Goal: Task Accomplishment & Management: Complete application form

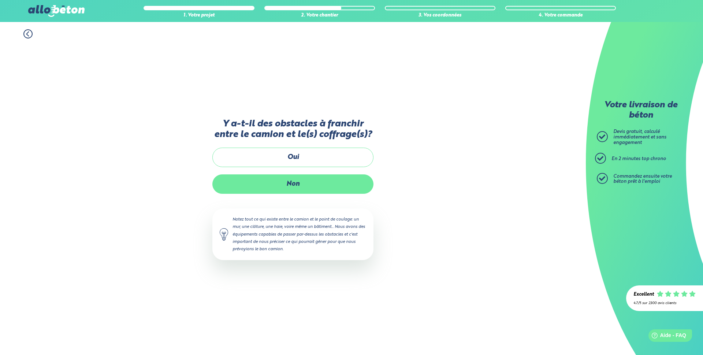
click at [310, 186] on label "Non" at bounding box center [292, 183] width 161 height 19
click at [0, 0] on input "Non" at bounding box center [0, 0] width 0 height 0
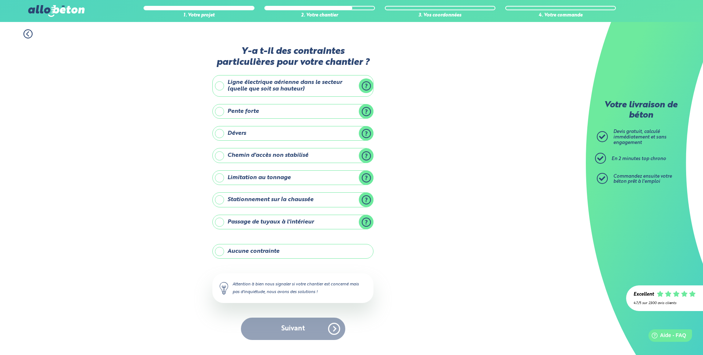
click at [225, 253] on label "Aucune contrainte" at bounding box center [292, 251] width 161 height 15
click at [0, 0] on input "Aucune contrainte" at bounding box center [0, 0] width 0 height 0
click at [288, 329] on button "Suivant" at bounding box center [293, 329] width 104 height 22
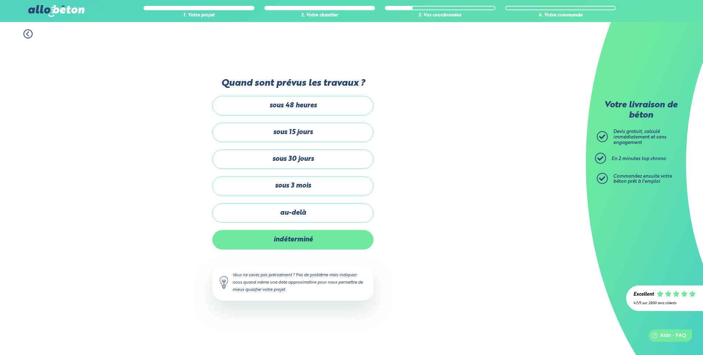
click at [306, 236] on label "indéterminé" at bounding box center [292, 239] width 161 height 19
click at [0, 0] on input "indéterminé" at bounding box center [0, 0] width 0 height 0
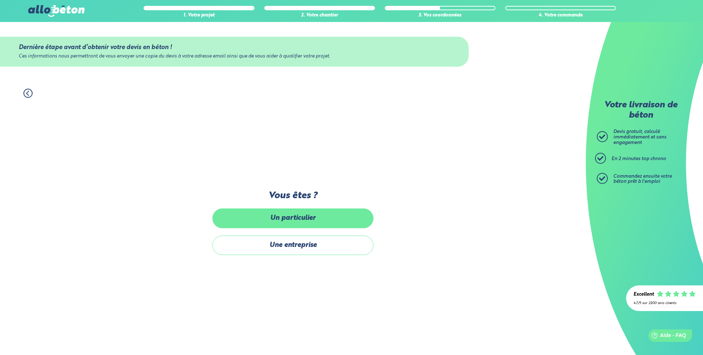
click at [310, 217] on label "Un particulier" at bounding box center [292, 217] width 161 height 19
click at [0, 0] on input "Un particulier" at bounding box center [0, 0] width 0 height 0
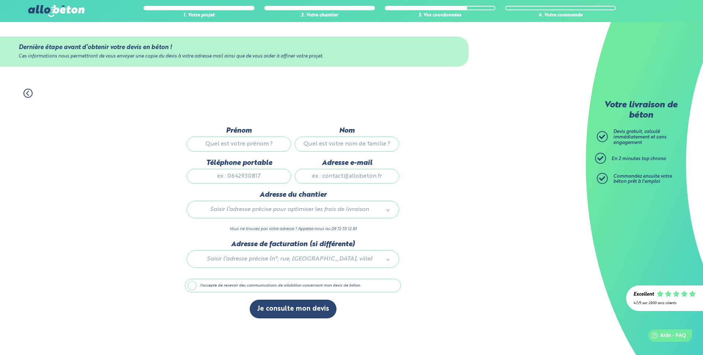
click at [245, 145] on input "Prénom" at bounding box center [239, 144] width 104 height 15
type input "[PERSON_NAME]"
click at [330, 139] on input "Nom" at bounding box center [347, 144] width 104 height 15
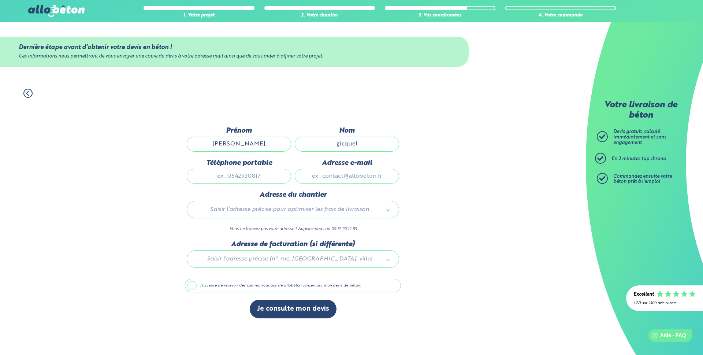
type input "gicquel"
click at [255, 170] on input "Téléphone portable" at bounding box center [239, 176] width 104 height 15
type input "0659985069"
click at [327, 173] on input "Adresse e-mail" at bounding box center [347, 176] width 104 height 15
type input "[EMAIL_ADDRESS][DOMAIN_NAME]"
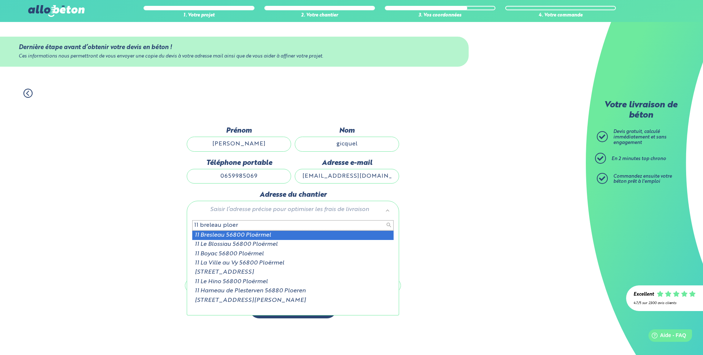
type input "11 breleau ploer"
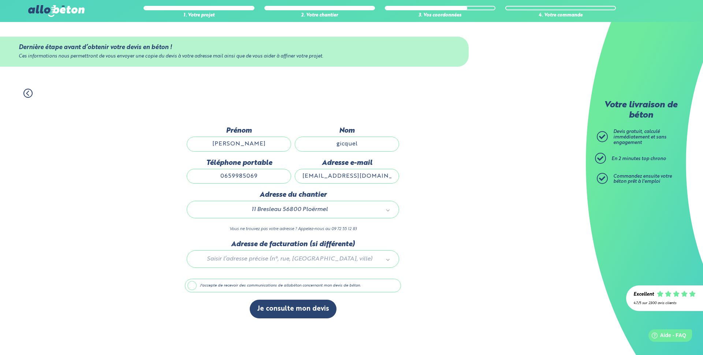
click at [285, 262] on div at bounding box center [293, 257] width 216 height 35
click at [249, 291] on li "Merci de saisir une addresse" at bounding box center [292, 290] width 201 height 7
click at [329, 278] on input "text" at bounding box center [292, 275] width 201 height 10
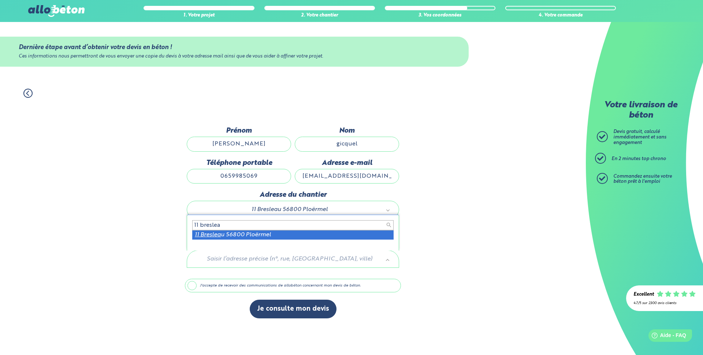
type input "11 breslea"
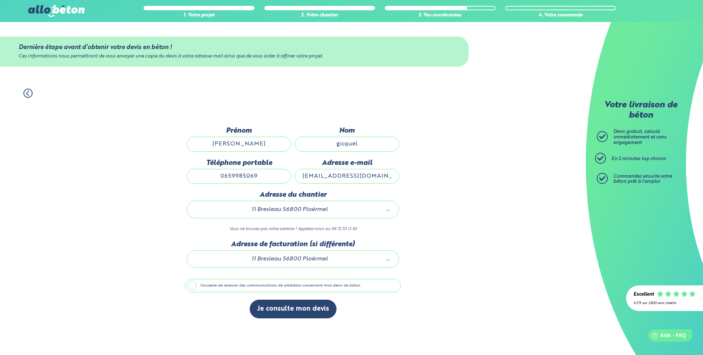
click at [196, 284] on label "J'accepte de recevoir des communications de allobéton concernant mon devis de b…" at bounding box center [293, 286] width 216 height 14
click at [0, 0] on input "J'accepte de recevoir des communications de allobéton concernant mon devis de b…" at bounding box center [0, 0] width 0 height 0
click at [193, 284] on label "J'accepte de recevoir des communications de allobéton concernant mon devis de b…" at bounding box center [293, 286] width 216 height 14
click at [0, 0] on input "J'accepte de recevoir des communications de allobéton concernant mon devis de b…" at bounding box center [0, 0] width 0 height 0
click at [292, 311] on button "Je consulte mon devis" at bounding box center [293, 309] width 87 height 19
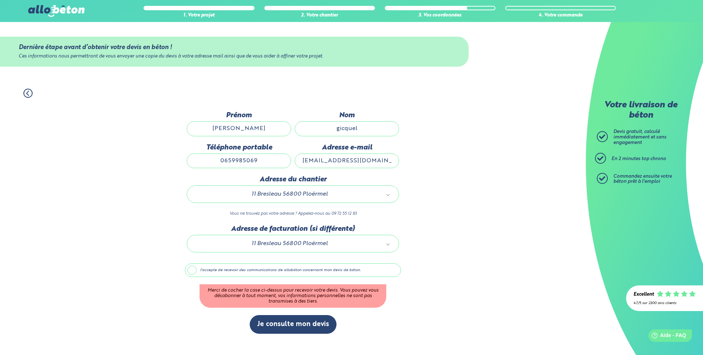
click at [192, 270] on label "J'accepte de recevoir des communications de allobéton concernant mon devis de b…" at bounding box center [293, 270] width 216 height 14
click at [0, 0] on input "J'accepte de recevoir des communications de allobéton concernant mon devis de b…" at bounding box center [0, 0] width 0 height 0
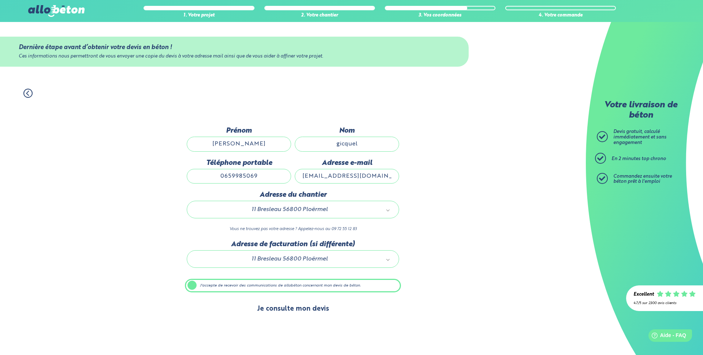
click at [310, 315] on button "Je consulte mon devis" at bounding box center [293, 309] width 87 height 19
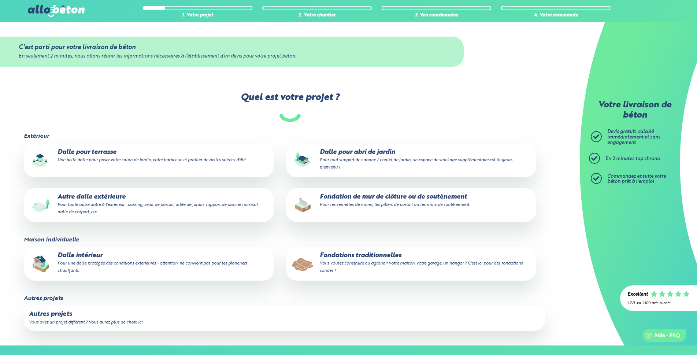
click at [107, 205] on small "Pour toute autre dalle à l'extérieur : parking, seuil de portail, allée de jard…" at bounding box center [158, 209] width 201 height 12
click at [0, 0] on input "Autre dalle extérieure Pour toute autre dalle à l'extérieur : parking, seuil de…" at bounding box center [0, 0] width 0 height 0
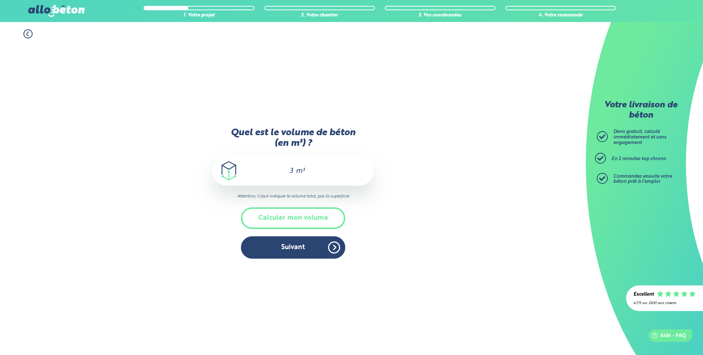
drag, startPoint x: 292, startPoint y: 170, endPoint x: 284, endPoint y: 167, distance: 8.4
click at [284, 167] on input "3" at bounding box center [288, 171] width 12 height 9
click at [294, 225] on button "Calculer mon volume" at bounding box center [293, 218] width 104 height 22
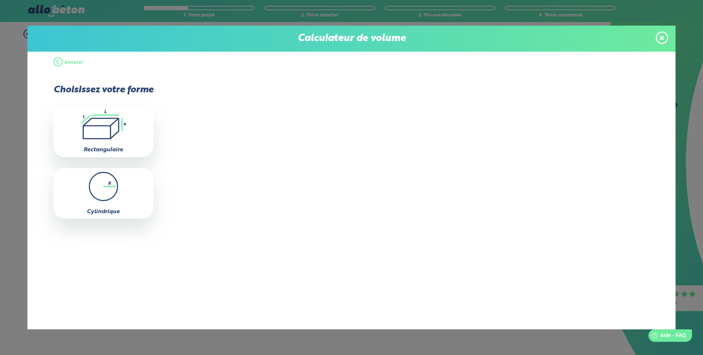
click at [113, 123] on icon ".icon-calc-rectanglea{fill:none;stroke-linecap:round;stroke-width:3px;stroke:#6…" at bounding box center [103, 124] width 93 height 29
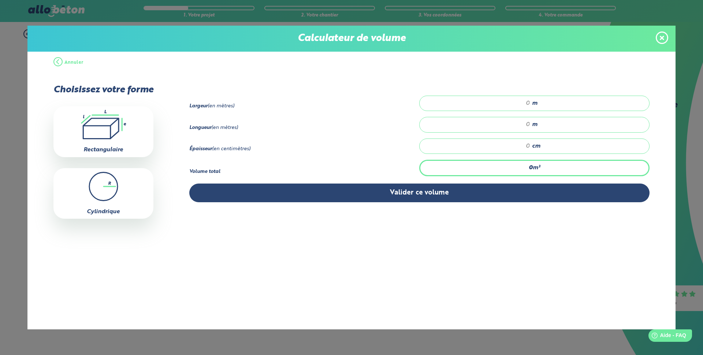
click at [52, 62] on div "Annuler Choisissez votre forme .icon-calc-rectanglea{fill:none;stroke-linecap:r…" at bounding box center [351, 191] width 648 height 278
click at [55, 62] on button "Annuler" at bounding box center [68, 63] width 30 height 22
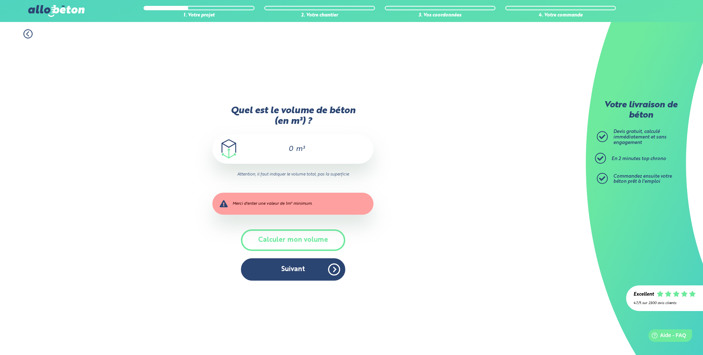
drag, startPoint x: 285, startPoint y: 149, endPoint x: 330, endPoint y: 149, distance: 44.7
click at [330, 149] on div "0 m³" at bounding box center [292, 148] width 161 height 29
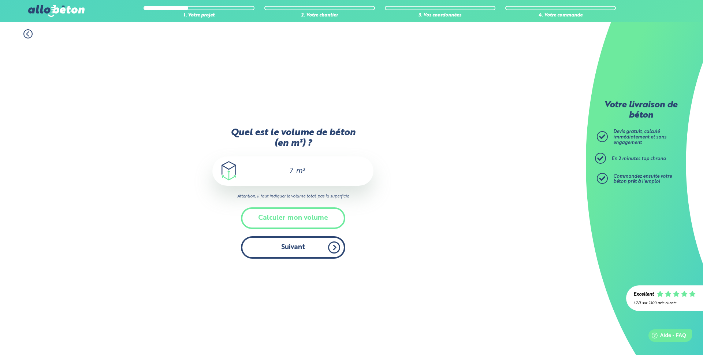
type input "7"
click at [329, 240] on button "Suivant" at bounding box center [293, 247] width 104 height 22
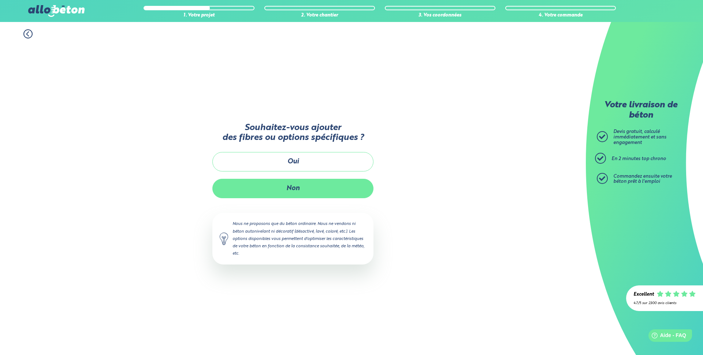
click at [274, 194] on button "Non" at bounding box center [292, 188] width 161 height 19
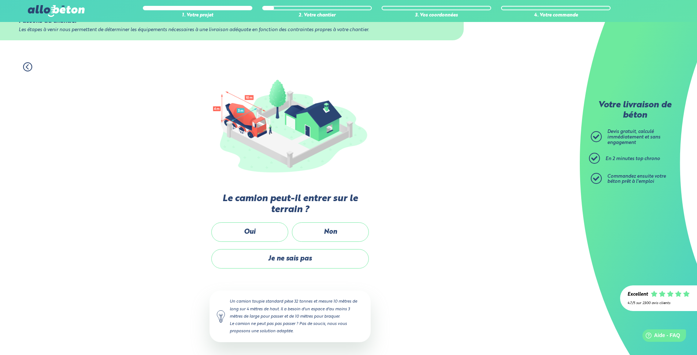
scroll to position [27, 0]
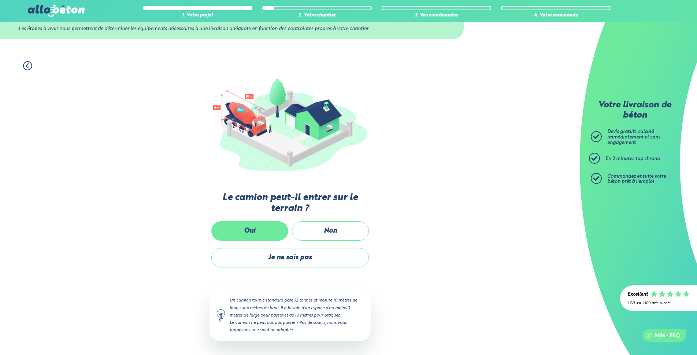
click at [256, 226] on label "Oui" at bounding box center [249, 230] width 77 height 19
click at [0, 0] on input "Oui" at bounding box center [0, 0] width 0 height 0
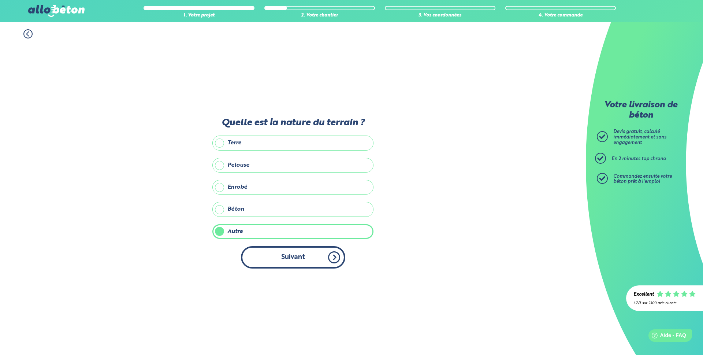
click at [280, 257] on button "Suivant" at bounding box center [293, 257] width 104 height 22
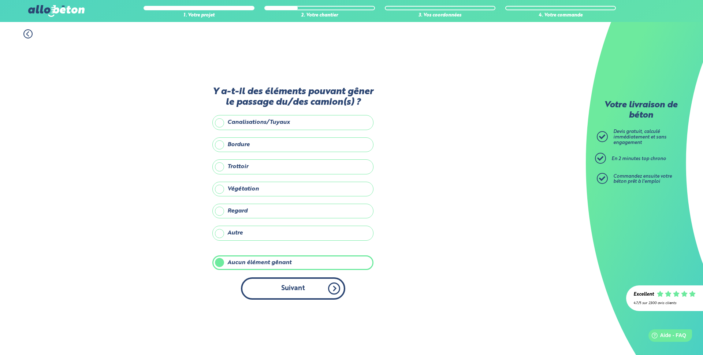
click at [305, 289] on button "Suivant" at bounding box center [293, 288] width 104 height 22
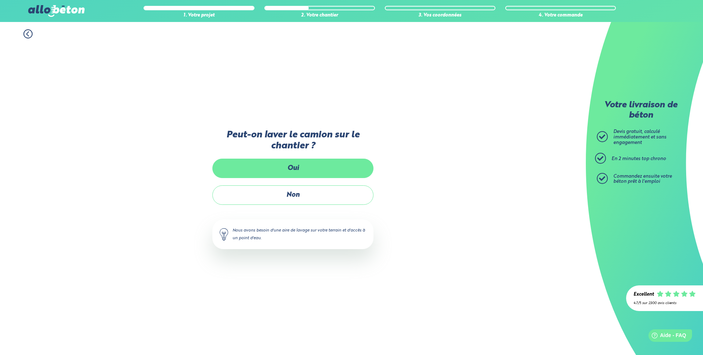
click at [303, 173] on label "Oui" at bounding box center [292, 168] width 161 height 19
click at [0, 0] on input "Oui" at bounding box center [0, 0] width 0 height 0
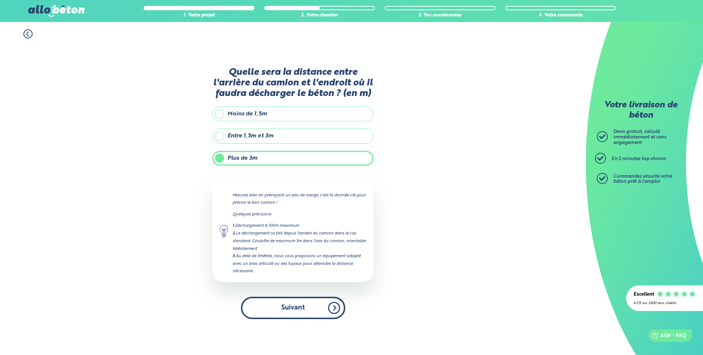
click at [303, 303] on button "Suivant" at bounding box center [293, 308] width 104 height 22
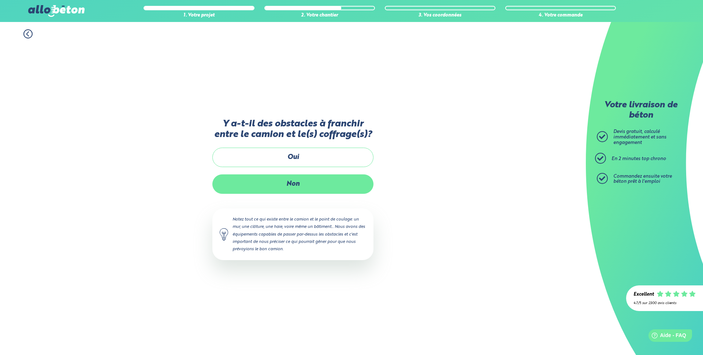
click at [281, 184] on label "Non" at bounding box center [292, 183] width 161 height 19
click at [0, 0] on input "Non" at bounding box center [0, 0] width 0 height 0
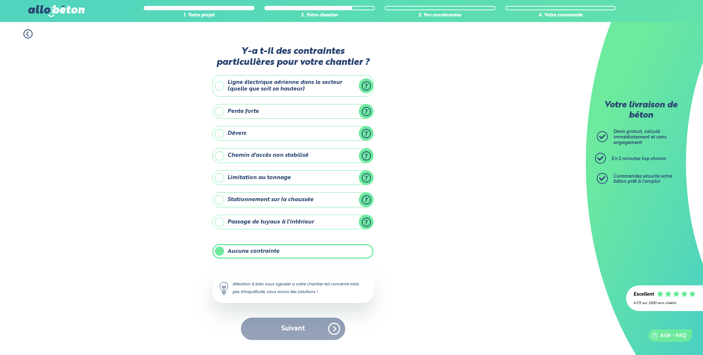
click at [242, 255] on label "Aucune contrainte" at bounding box center [292, 251] width 161 height 15
click at [0, 0] on input "Aucune contrainte" at bounding box center [0, 0] width 0 height 0
click at [241, 254] on label "Aucune contrainte" at bounding box center [292, 251] width 161 height 15
click at [0, 0] on input "Aucune contrainte" at bounding box center [0, 0] width 0 height 0
click at [317, 324] on button "Suivant" at bounding box center [293, 329] width 104 height 22
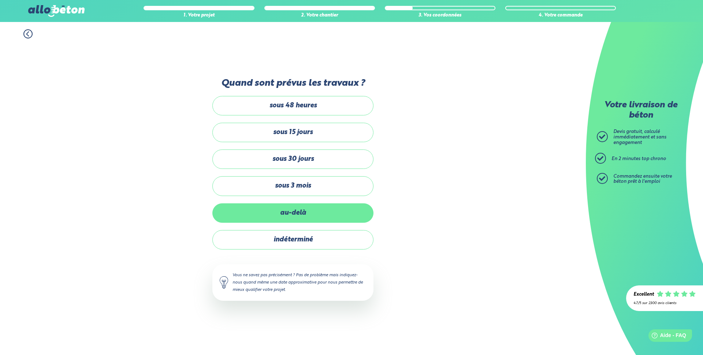
click at [293, 210] on label "au-delà" at bounding box center [292, 212] width 161 height 19
click at [0, 0] on input "au-delà" at bounding box center [0, 0] width 0 height 0
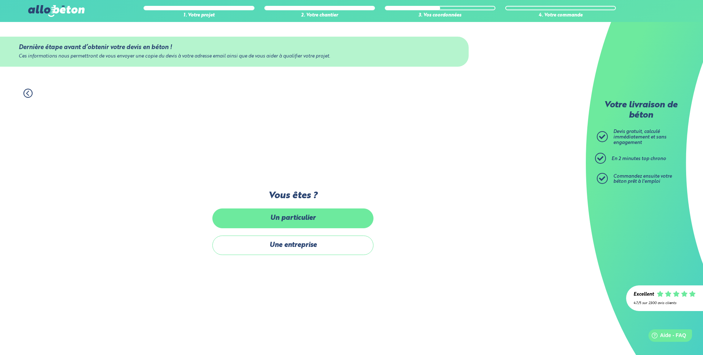
click at [312, 220] on label "Un particulier" at bounding box center [292, 217] width 161 height 19
click at [0, 0] on input "Un particulier" at bounding box center [0, 0] width 0 height 0
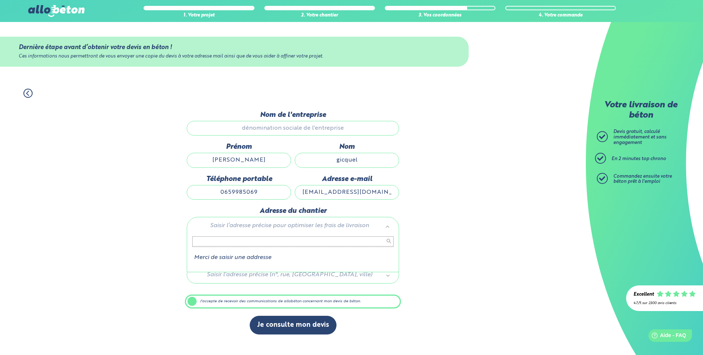
click at [279, 260] on li "Merci de saisir une addresse" at bounding box center [292, 257] width 201 height 7
click at [31, 91] on icon at bounding box center [27, 93] width 9 height 9
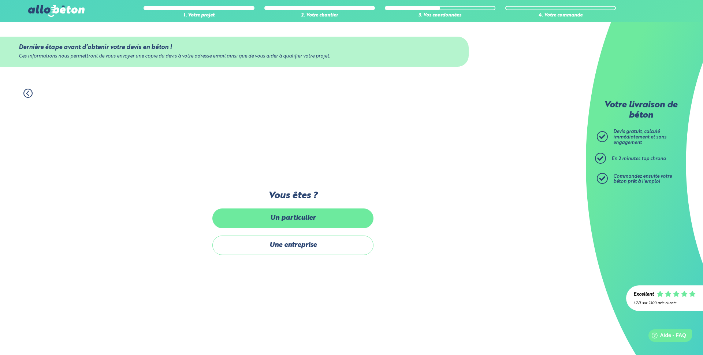
click at [270, 215] on label "Un particulier" at bounding box center [292, 217] width 161 height 19
click at [0, 0] on input "Un particulier" at bounding box center [0, 0] width 0 height 0
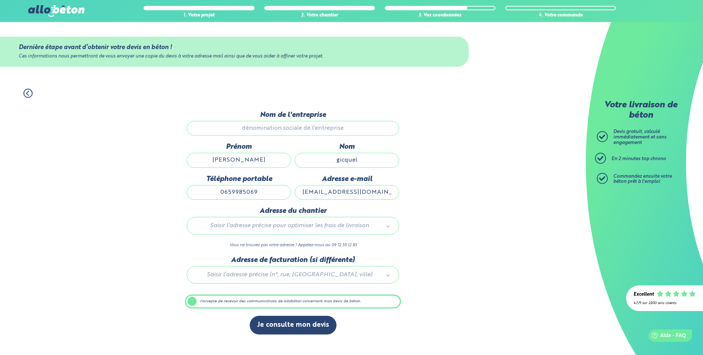
click at [259, 218] on div "Saisir l’adresse précise pour optimiser les frais de livraison" at bounding box center [293, 226] width 212 height 18
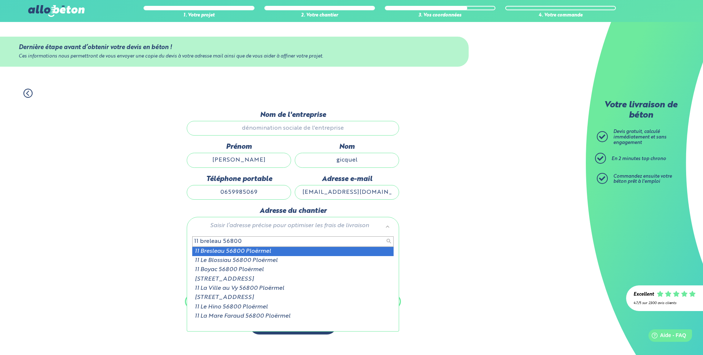
type input "11 breleau 56800"
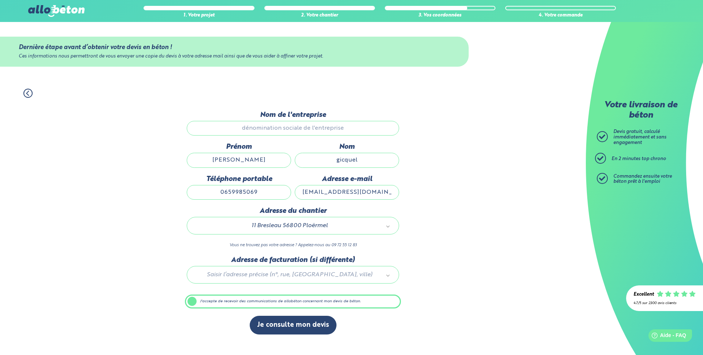
click at [243, 279] on div at bounding box center [293, 273] width 216 height 35
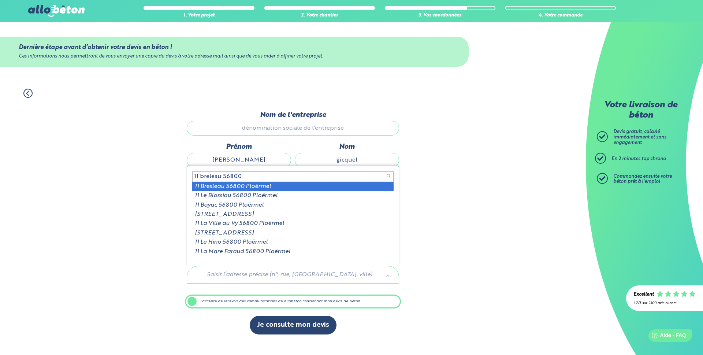
type input "11 breleau 56800"
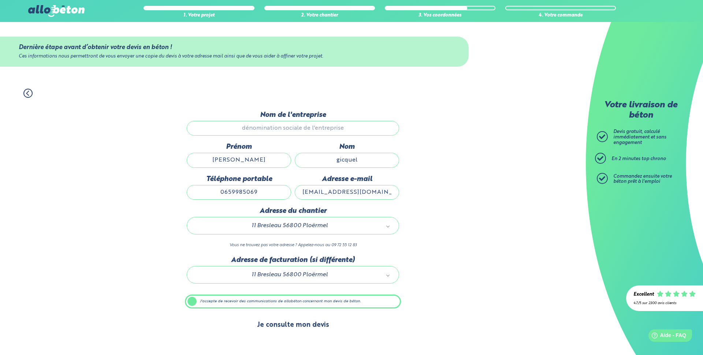
click at [285, 326] on button "Je consulte mon devis" at bounding box center [293, 325] width 87 height 19
click at [262, 128] on input "Nom de l'entreprise" at bounding box center [293, 128] width 212 height 15
click at [329, 132] on input "Nom de l'entreprise" at bounding box center [293, 128] width 212 height 15
click at [329, 131] on input "Nom de l'entreprise" at bounding box center [293, 128] width 212 height 15
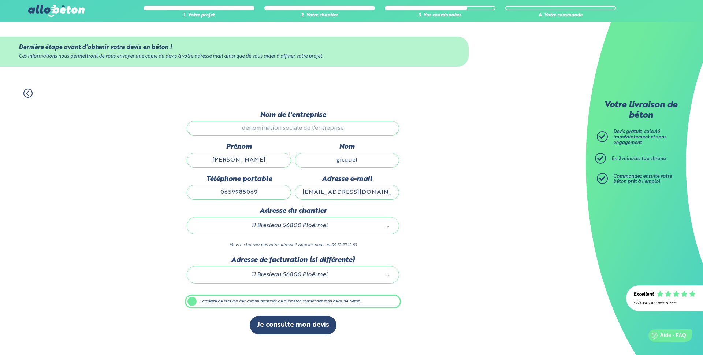
click at [329, 131] on input "Nom de l'entreprise" at bounding box center [293, 128] width 212 height 15
click at [266, 128] on input "Nom de l'entreprise" at bounding box center [293, 128] width 212 height 15
click at [350, 193] on input "[EMAIL_ADDRESS][DOMAIN_NAME]" at bounding box center [347, 192] width 104 height 15
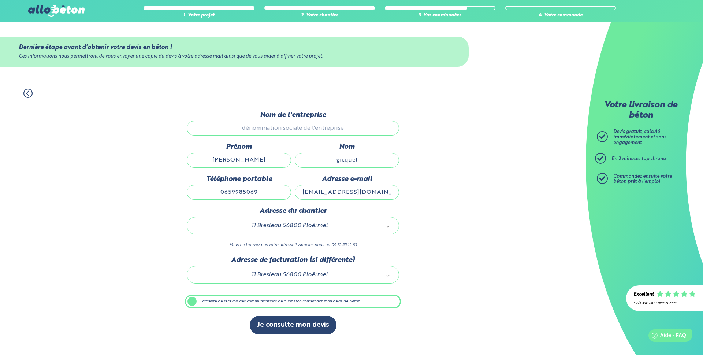
click at [438, 161] on div "1. Votre projet 2. Votre chantier 3. Vos coordonnées 4. Votre commande Dernière…" at bounding box center [293, 218] width 586 height 274
click at [461, 194] on div "1. Votre projet 2. Votre chantier 3. Vos coordonnées 4. Votre commande Dernière…" at bounding box center [293, 218] width 586 height 274
click at [23, 96] on div "1. Votre projet 2. Votre chantier 3. Vos coordonnées 4. Votre commande" at bounding box center [293, 89] width 586 height 16
click at [29, 94] on icon at bounding box center [27, 93] width 9 height 9
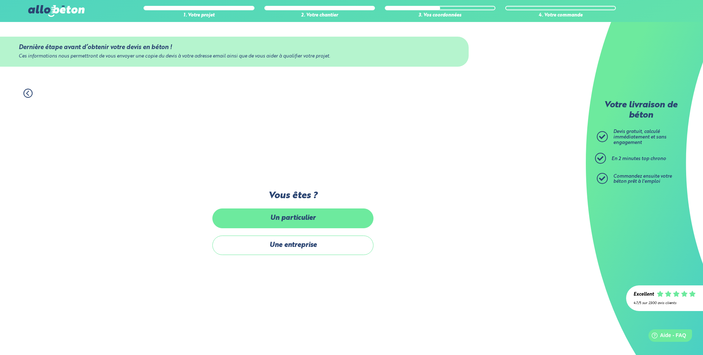
click at [323, 214] on label "Un particulier" at bounding box center [292, 217] width 161 height 19
click at [0, 0] on input "Un particulier" at bounding box center [0, 0] width 0 height 0
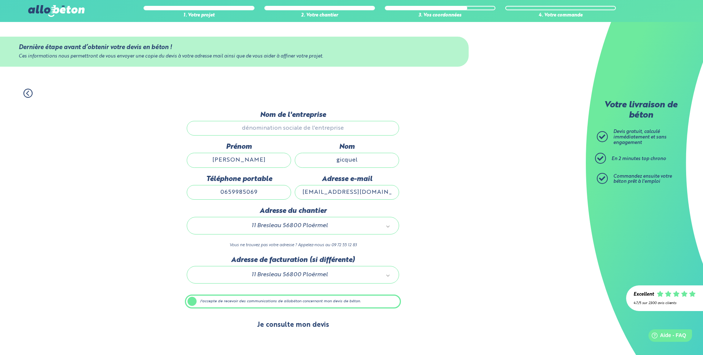
click at [292, 322] on button "Je consulte mon devis" at bounding box center [293, 325] width 87 height 19
click at [309, 121] on input "Nom de l'entreprise" at bounding box center [293, 128] width 212 height 15
click at [307, 126] on input "Nom de l'entreprise" at bounding box center [293, 128] width 212 height 15
click at [303, 134] on input "Nom de l'entreprise" at bounding box center [293, 128] width 212 height 15
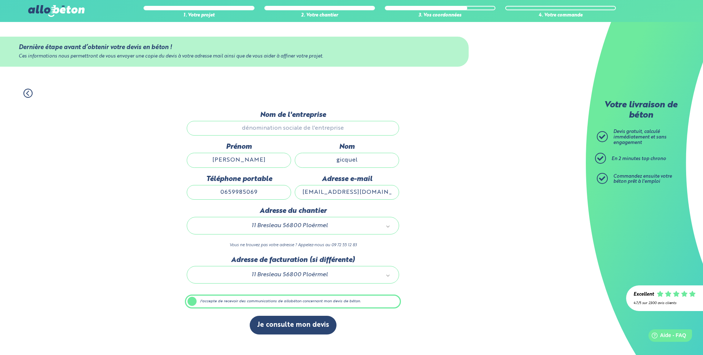
click at [303, 134] on input "Nom de l'entreprise" at bounding box center [293, 128] width 212 height 15
click at [303, 323] on button "Je consulte mon devis" at bounding box center [293, 325] width 87 height 19
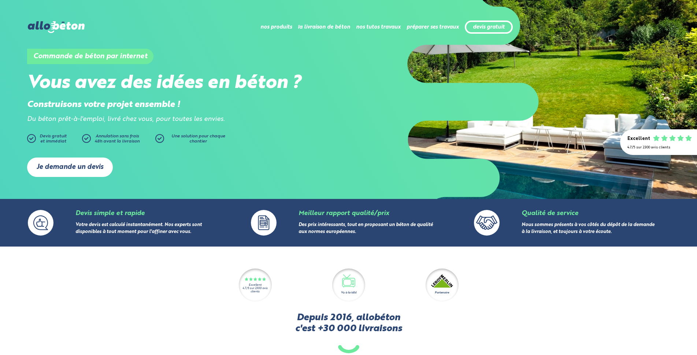
click at [95, 161] on link "Je demande un devis" at bounding box center [70, 166] width 86 height 19
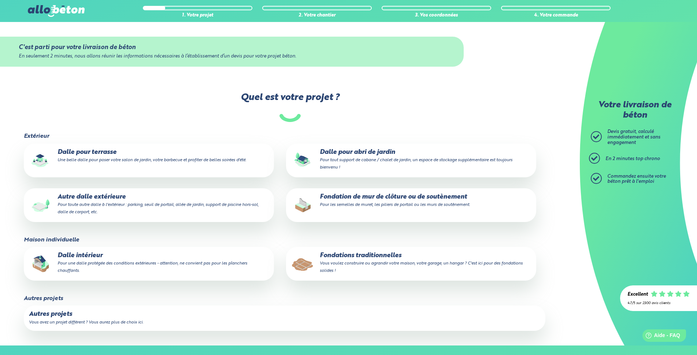
click at [93, 264] on small "Pour une dalle protégée des conditions extérieures - attention, ne convient pas…" at bounding box center [153, 267] width 190 height 12
click at [0, 0] on input "Dalle intérieur Pour une dalle protégée des conditions extérieures - attention,…" at bounding box center [0, 0] width 0 height 0
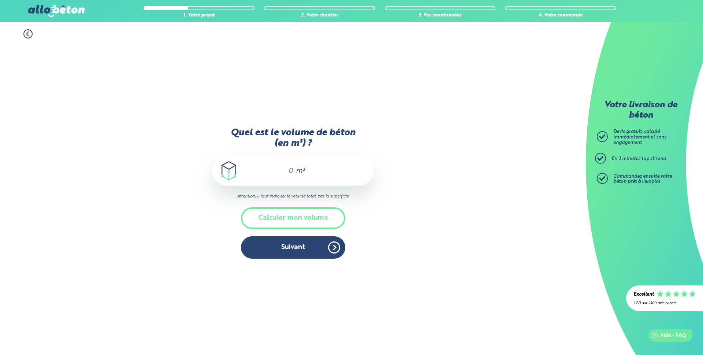
click at [30, 36] on icon at bounding box center [27, 33] width 9 height 9
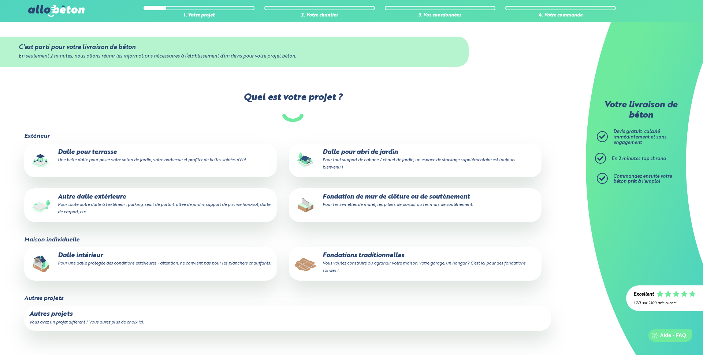
click at [124, 212] on p "Autre dalle extérieure Pour toute autre dalle à l'extérieur : parking, seuil de…" at bounding box center [150, 204] width 242 height 22
click at [0, 0] on input "Autre dalle extérieure Pour toute autre dalle à l'extérieur : parking, seuil de…" at bounding box center [0, 0] width 0 height 0
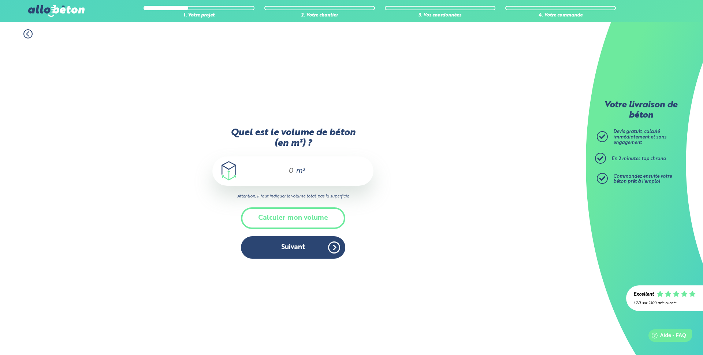
drag, startPoint x: 283, startPoint y: 168, endPoint x: 313, endPoint y: 171, distance: 29.9
click at [313, 171] on div "m³" at bounding box center [292, 170] width 161 height 29
type input "7"
click at [293, 251] on button "Suivant" at bounding box center [293, 247] width 104 height 22
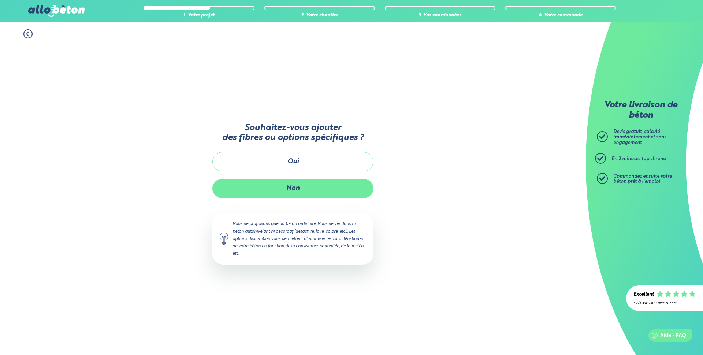
click at [303, 184] on button "Non" at bounding box center [292, 188] width 161 height 19
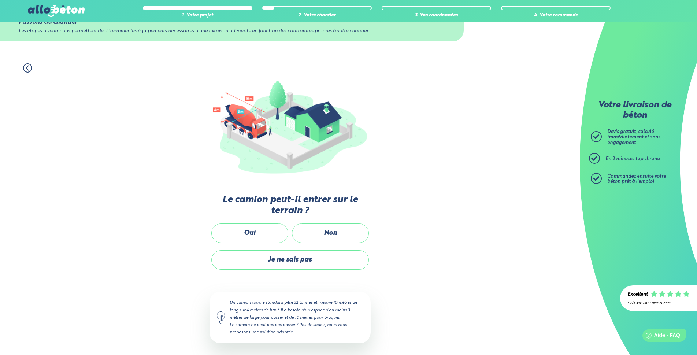
scroll to position [27, 0]
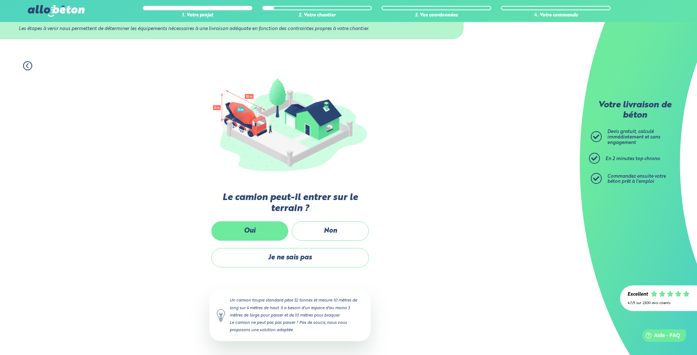
click at [251, 225] on label "Oui" at bounding box center [249, 230] width 77 height 19
click at [0, 0] on input "Oui" at bounding box center [0, 0] width 0 height 0
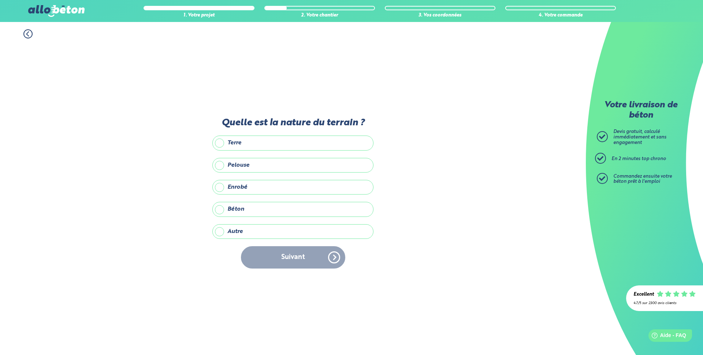
click at [243, 232] on label "Autre" at bounding box center [292, 231] width 161 height 15
click at [0, 0] on input "Autre" at bounding box center [0, 0] width 0 height 0
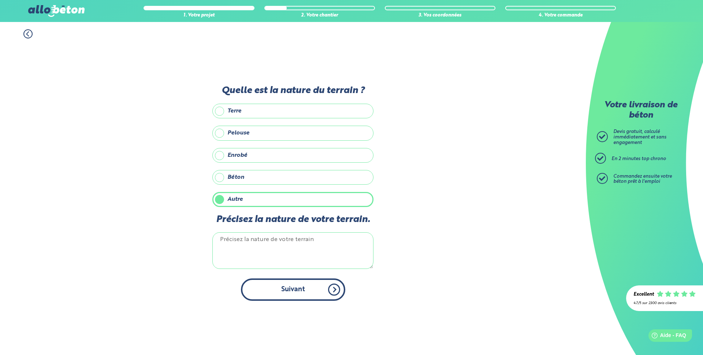
click at [292, 290] on button "Suivant" at bounding box center [293, 289] width 104 height 22
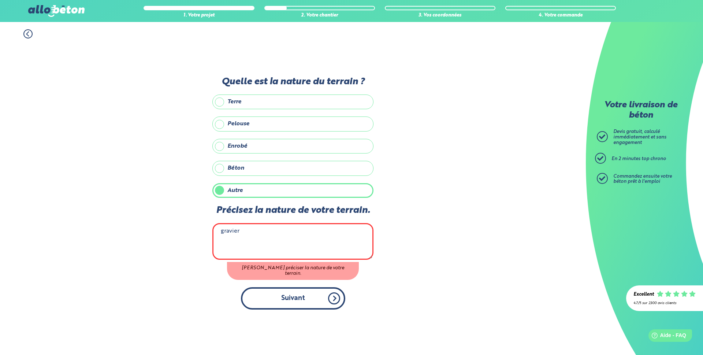
type textarea "gravier"
click at [296, 295] on button "Suivant" at bounding box center [293, 298] width 104 height 22
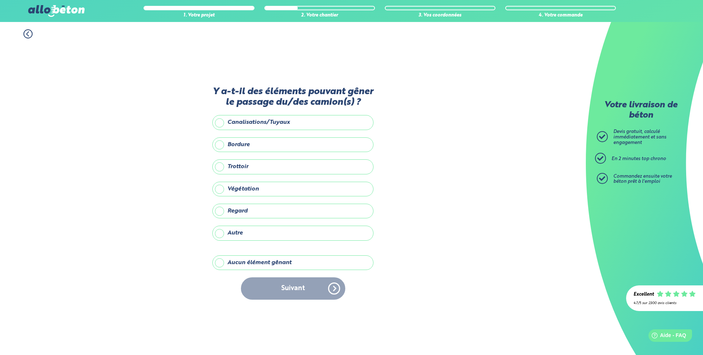
click at [251, 264] on label "Aucun élément gênant" at bounding box center [292, 262] width 161 height 15
click at [0, 0] on input "Aucun élément gênant" at bounding box center [0, 0] width 0 height 0
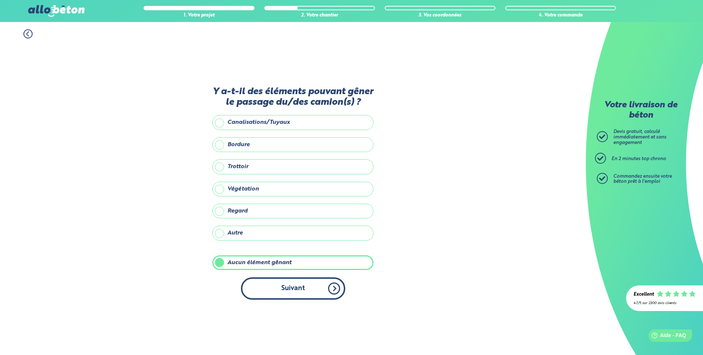
click at [266, 283] on button "Suivant" at bounding box center [293, 288] width 104 height 22
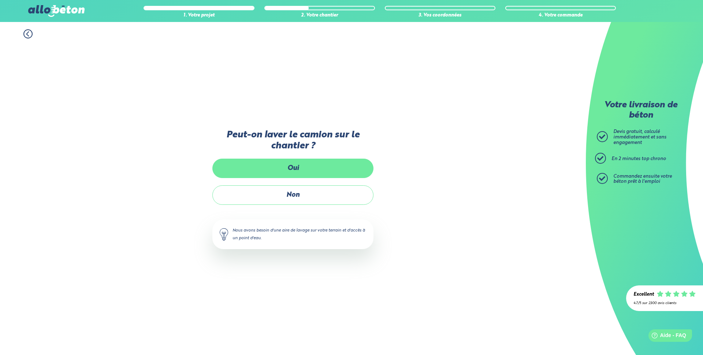
click at [310, 169] on label "Oui" at bounding box center [292, 168] width 161 height 19
click at [0, 0] on input "Oui" at bounding box center [0, 0] width 0 height 0
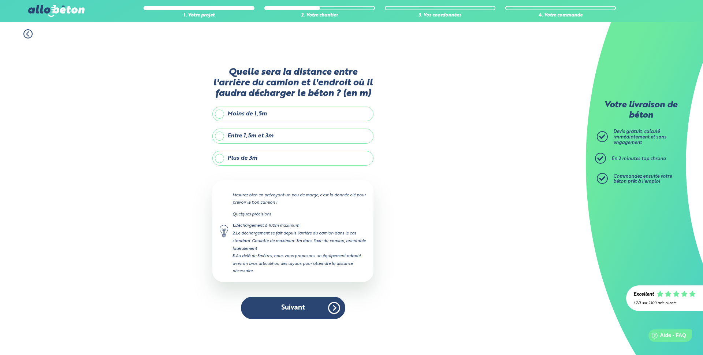
click at [245, 162] on label "Plus de 3m" at bounding box center [292, 158] width 161 height 15
click at [0, 0] on input "Plus de 3m" at bounding box center [0, 0] width 0 height 0
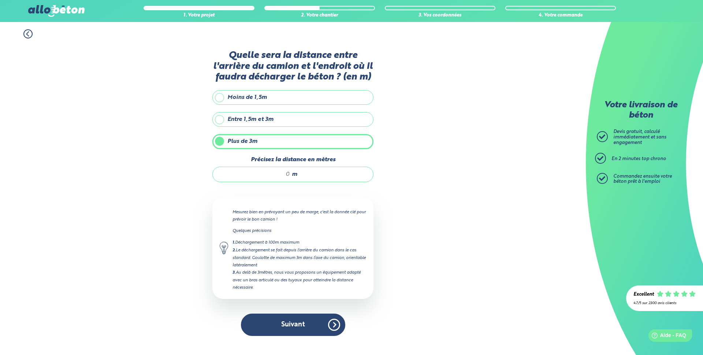
drag, startPoint x: 270, startPoint y: 173, endPoint x: 353, endPoint y: 181, distance: 83.5
click at [353, 181] on div "m" at bounding box center [292, 174] width 161 height 15
type input "8"
click at [301, 312] on div "Quelle sera la distance entre l'arrière du camion et l'endroit où il faudra déc…" at bounding box center [292, 196] width 161 height 293
click at [300, 324] on button "Suivant" at bounding box center [293, 325] width 104 height 22
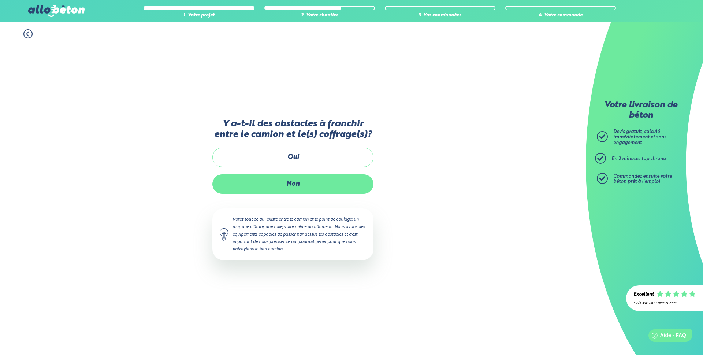
click at [319, 189] on label "Non" at bounding box center [292, 183] width 161 height 19
click at [0, 0] on input "Non" at bounding box center [0, 0] width 0 height 0
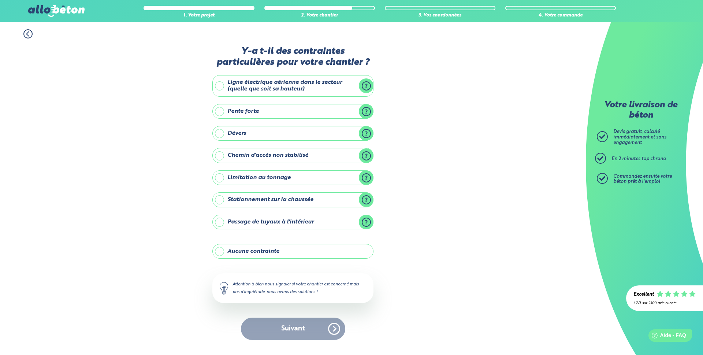
click at [247, 256] on label "Aucune contrainte" at bounding box center [292, 251] width 161 height 15
click at [0, 0] on input "Aucune contrainte" at bounding box center [0, 0] width 0 height 0
click at [290, 332] on button "Suivant" at bounding box center [293, 329] width 104 height 22
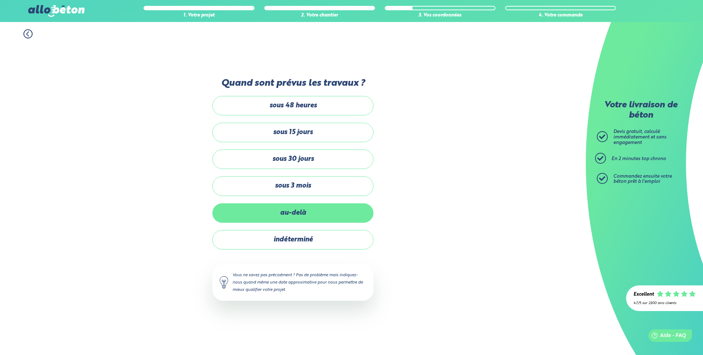
click at [297, 212] on label "au-delà" at bounding box center [292, 212] width 161 height 19
click at [0, 0] on input "au-delà" at bounding box center [0, 0] width 0 height 0
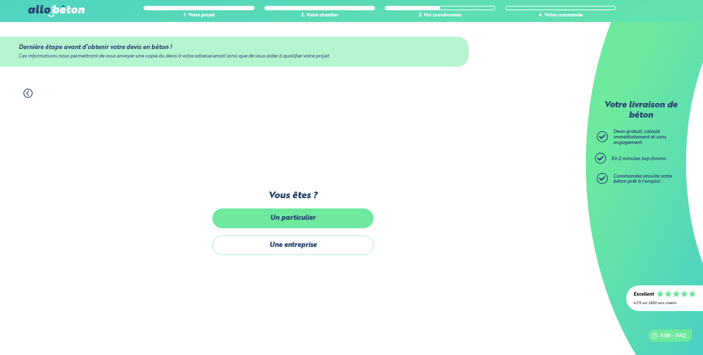
click at [312, 222] on label "Un particulier" at bounding box center [292, 217] width 161 height 19
click at [0, 0] on input "Un particulier" at bounding box center [0, 0] width 0 height 0
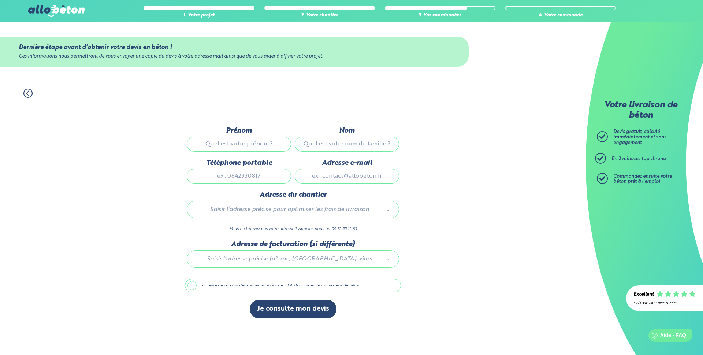
click at [260, 148] on input "Prénom" at bounding box center [239, 144] width 104 height 15
type input "[PERSON_NAME]"
type input "gicquel"
type input "0659985069"
type input "[EMAIL_ADDRESS][DOMAIN_NAME]"
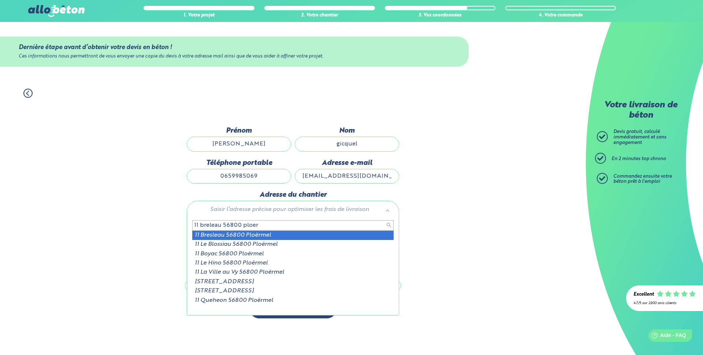
type input "11 breleau 56800 ploer"
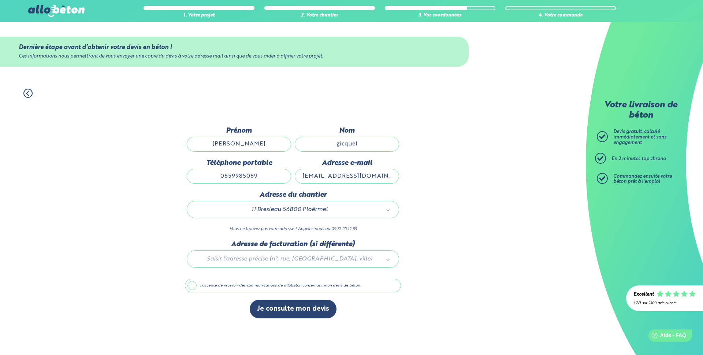
click at [252, 261] on div at bounding box center [293, 257] width 216 height 35
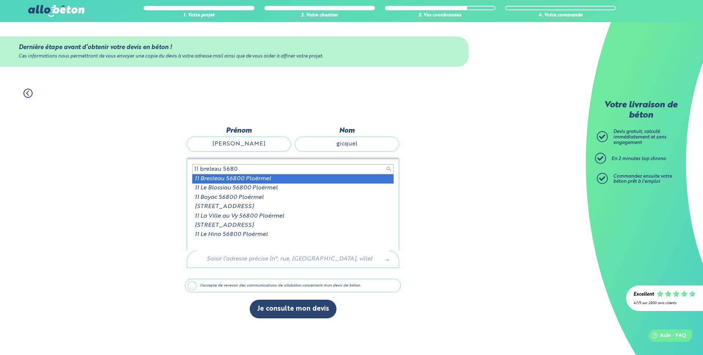
type input "11 breleau 5680"
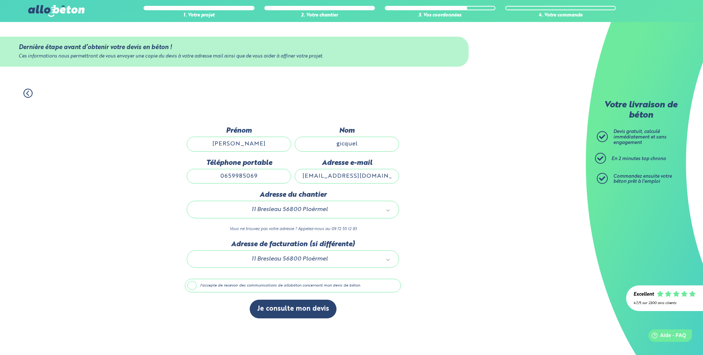
click at [195, 288] on label "J'accepte de recevoir des communications de allobéton concernant mon devis de b…" at bounding box center [293, 286] width 216 height 14
click at [0, 0] on input "J'accepte de recevoir des communications de allobéton concernant mon devis de b…" at bounding box center [0, 0] width 0 height 0
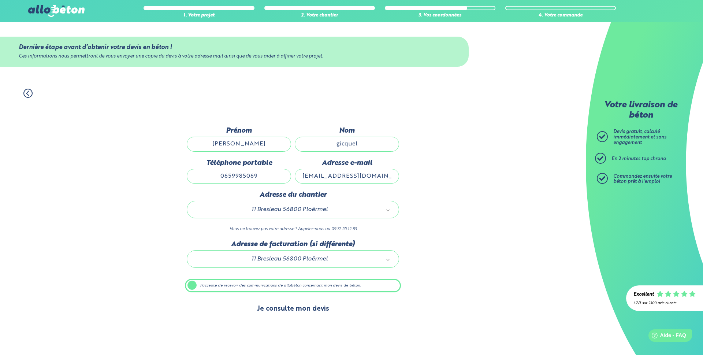
click at [284, 315] on button "Je consulte mon devis" at bounding box center [293, 309] width 87 height 19
